Goal: Check status: Check status

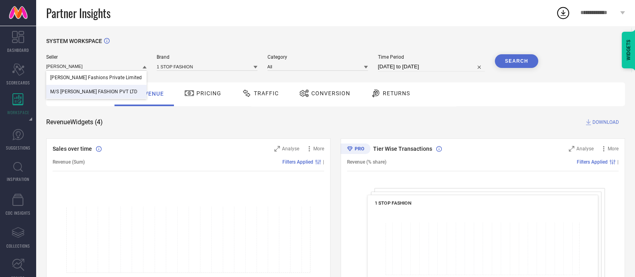
type input "[PERSON_NAME]"
click at [90, 90] on span "M/S [PERSON_NAME] FASHION PVT LTD" at bounding box center [93, 92] width 87 height 6
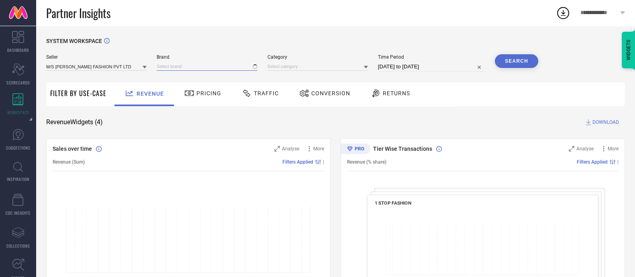
click at [207, 68] on input at bounding box center [207, 66] width 100 height 8
type input "l"
type input "la"
click at [198, 76] on div "[PERSON_NAME]" at bounding box center [207, 78] width 100 height 14
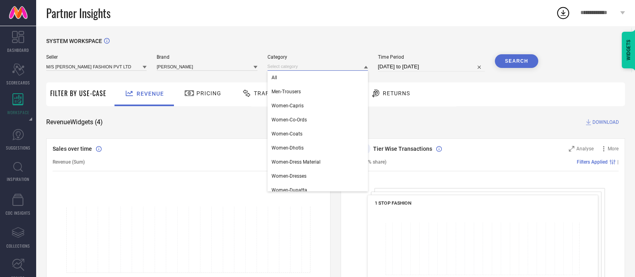
click at [284, 65] on input at bounding box center [318, 66] width 100 height 8
click at [296, 76] on div "All" at bounding box center [318, 78] width 100 height 14
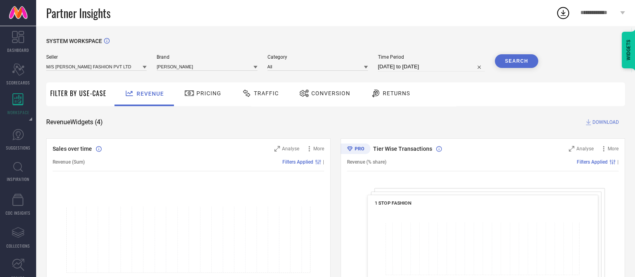
select select "8"
select select "2025"
select select "9"
select select "2025"
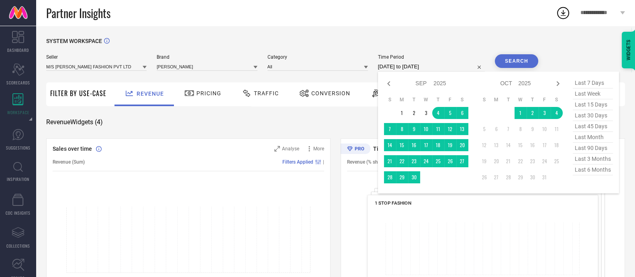
click at [453, 68] on input "[DATE] to [DATE]" at bounding box center [431, 67] width 107 height 10
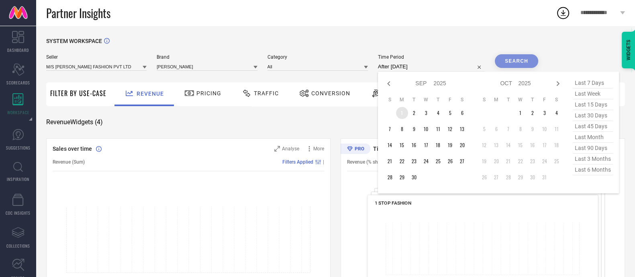
click at [399, 112] on td "1" at bounding box center [402, 113] width 12 height 12
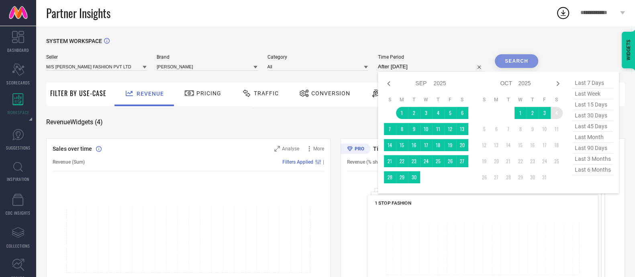
type input "[DATE] to [DATE]"
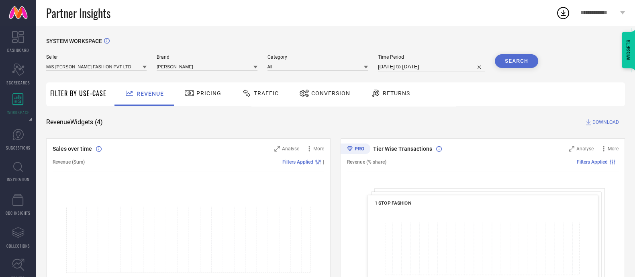
click at [512, 63] on button "Search" at bounding box center [516, 61] width 43 height 14
click at [460, 47] on div "SYSTEM WORKSPACE" at bounding box center [335, 46] width 579 height 16
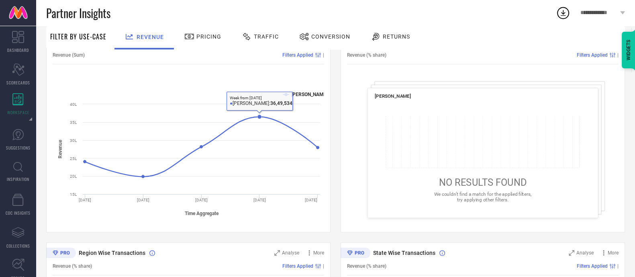
scroll to position [106, 0]
click at [258, 38] on span "Traffic" at bounding box center [266, 36] width 25 height 6
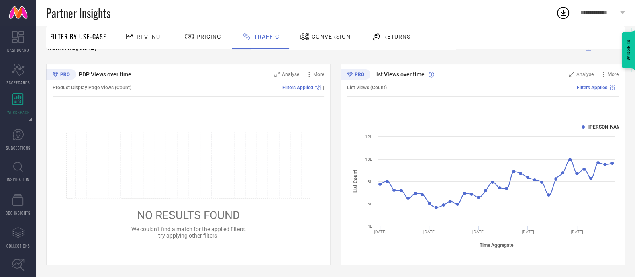
scroll to position [0, 0]
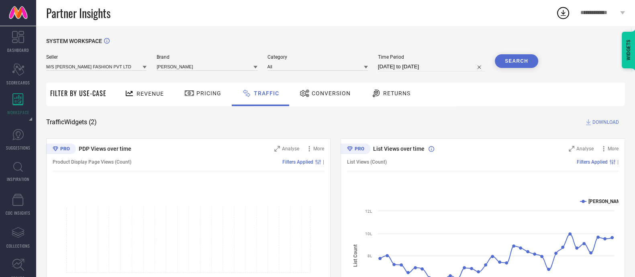
click at [414, 37] on div "SYSTEM WORKSPACE Seller M/S [PERSON_NAME] FASHION PVT LTD Brand [PERSON_NAME] C…" at bounding box center [335, 188] width 599 height 325
